Goal: Navigation & Orientation: Find specific page/section

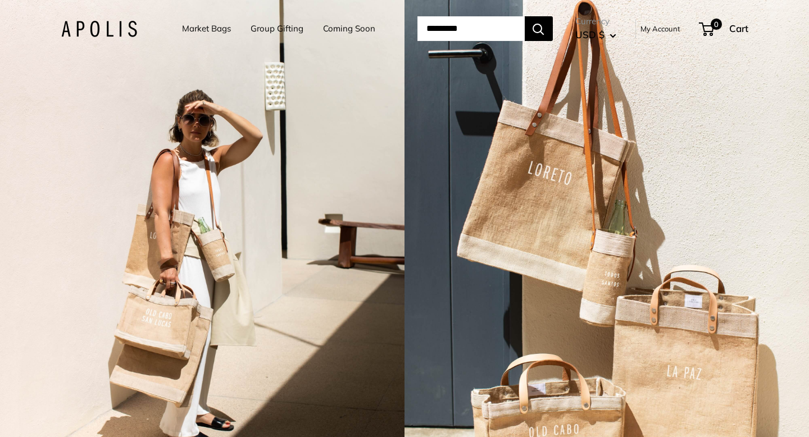
click at [185, 29] on link "Market Bags" at bounding box center [206, 29] width 49 height 16
